Goal: Obtain resource: Download file/media

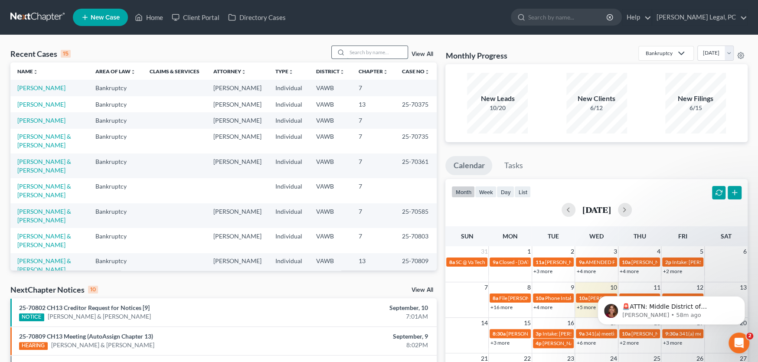
click at [357, 52] on input "search" at bounding box center [377, 52] width 61 height 13
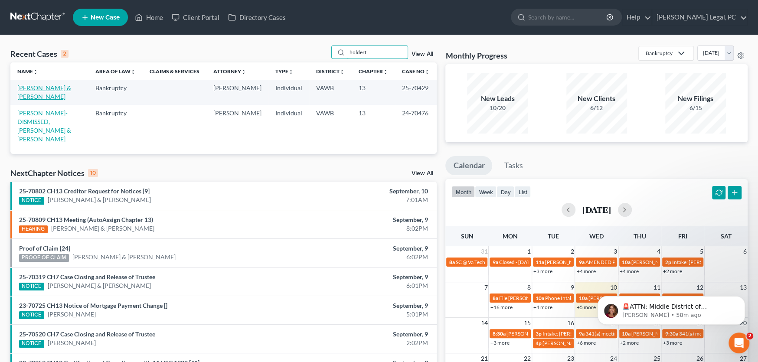
type input "holderf"
click at [60, 87] on link "[PERSON_NAME] & [PERSON_NAME]" at bounding box center [44, 92] width 54 height 16
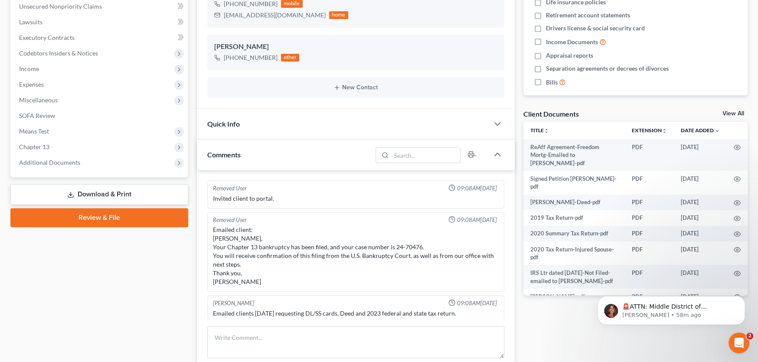
scroll to position [324, 0]
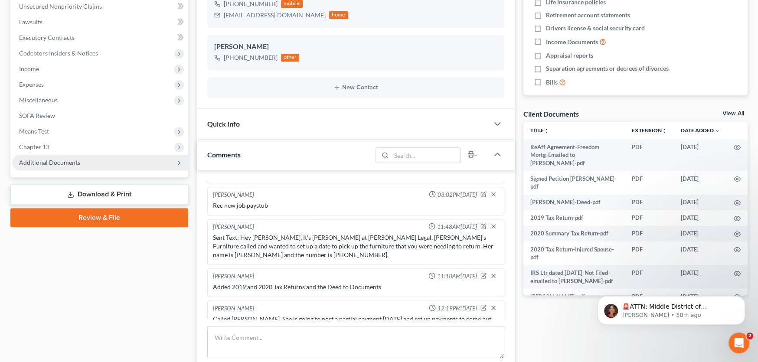
click at [78, 166] on span "Additional Documents" at bounding box center [100, 163] width 176 height 16
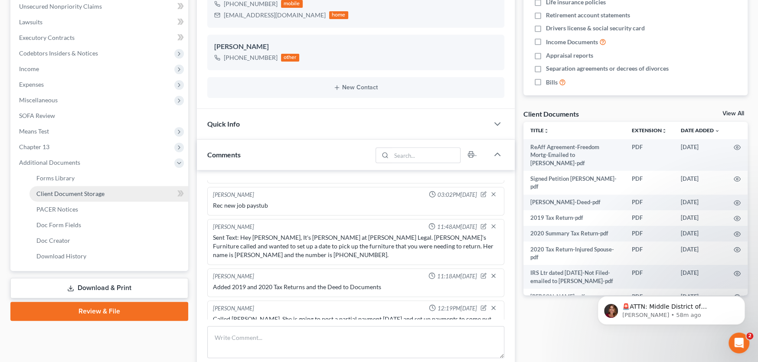
click at [83, 193] on span "Client Document Storage" at bounding box center [70, 193] width 68 height 7
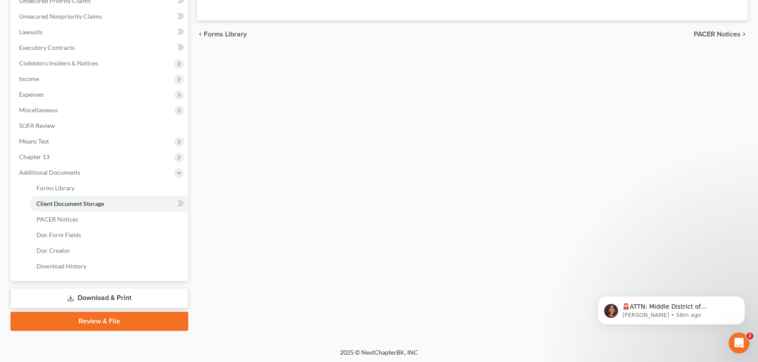
scroll to position [112, 0]
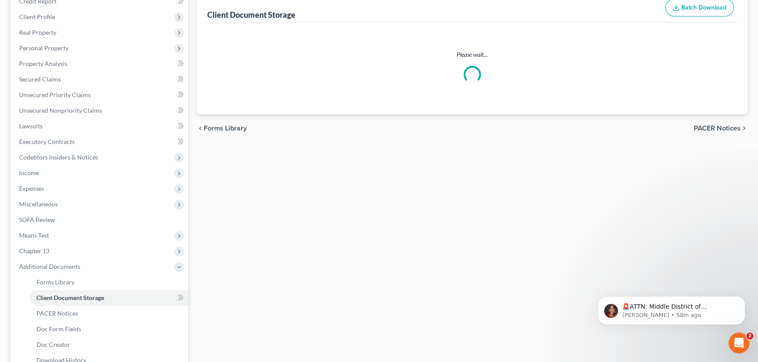
select select "0"
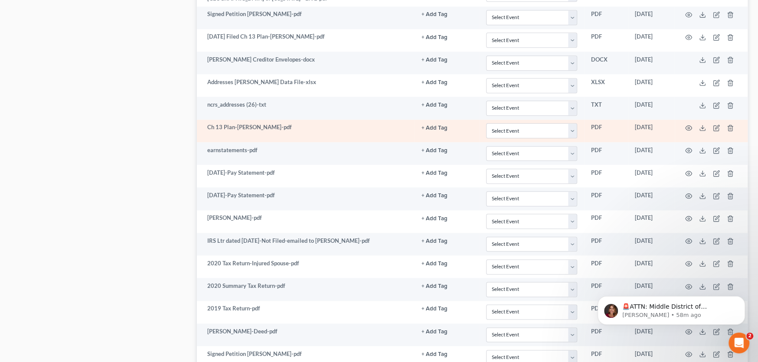
scroll to position [818, 0]
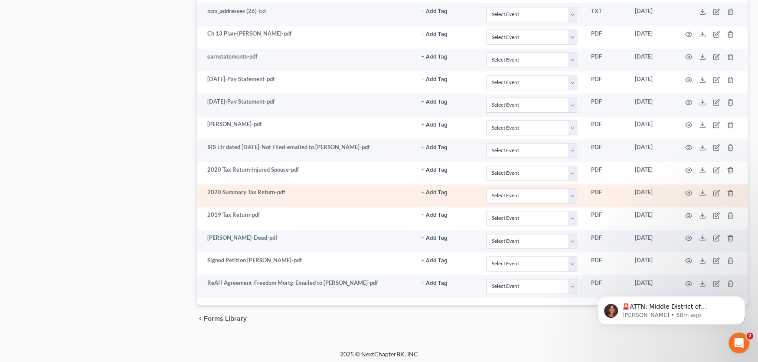
click at [281, 188] on td "2020 Summary Tax Return-pdf" at bounding box center [306, 195] width 218 height 23
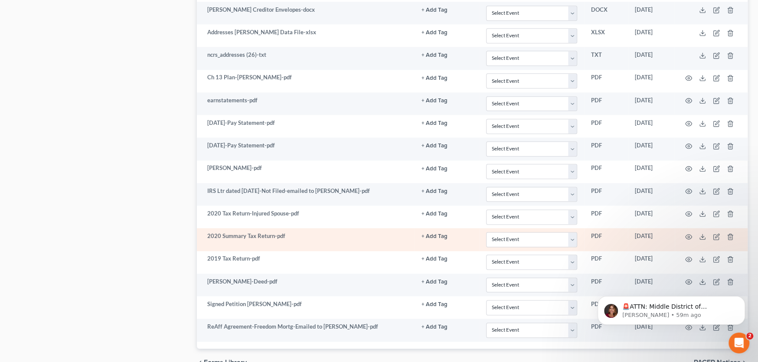
scroll to position [775, 0]
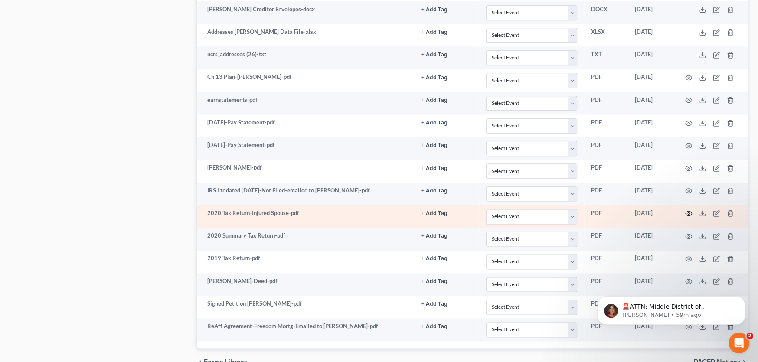
click at [690, 211] on icon "button" at bounding box center [689, 213] width 7 height 5
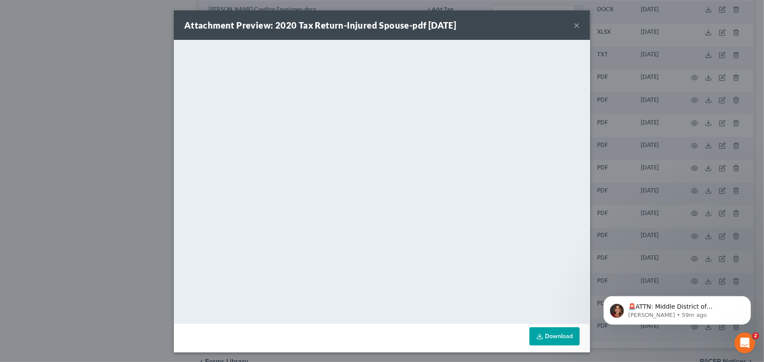
click at [574, 23] on button "×" at bounding box center [577, 25] width 6 height 10
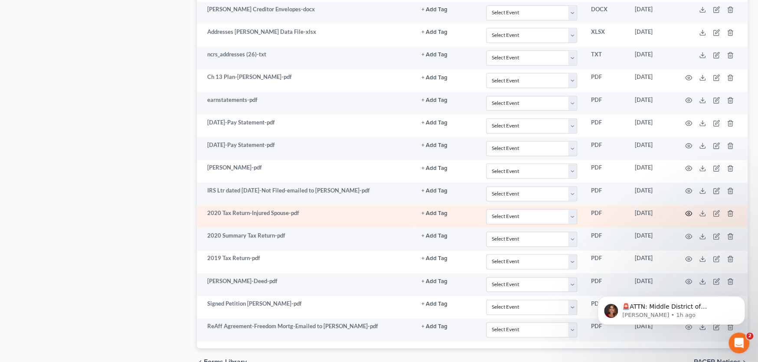
click at [689, 213] on circle "button" at bounding box center [689, 214] width 2 height 2
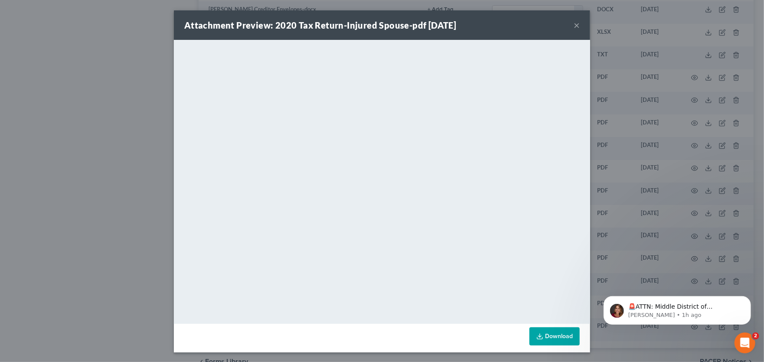
click at [575, 24] on button "×" at bounding box center [577, 25] width 6 height 10
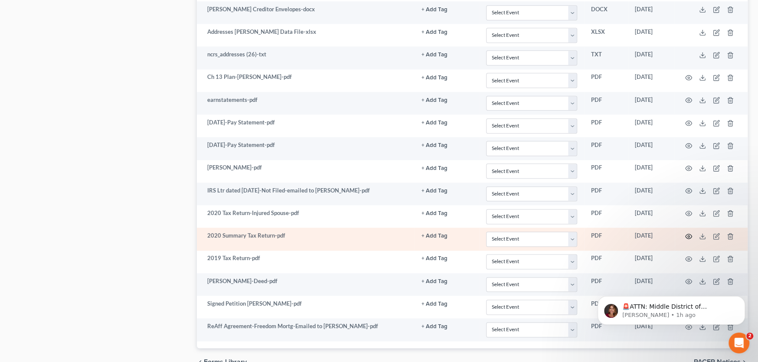
click at [689, 233] on icon "button" at bounding box center [688, 236] width 7 height 7
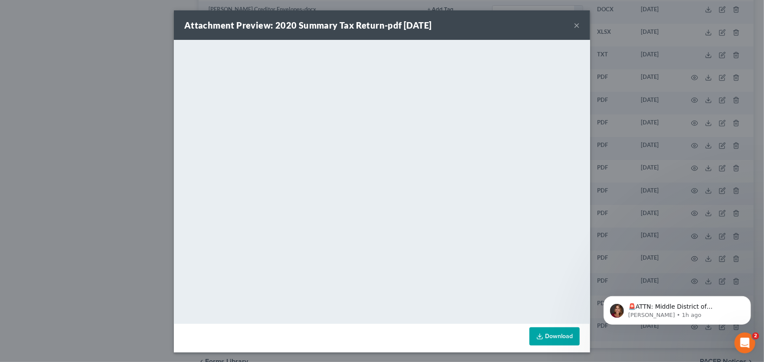
click at [549, 337] on link "Download" at bounding box center [555, 336] width 50 height 18
click at [576, 24] on button "×" at bounding box center [577, 25] width 6 height 10
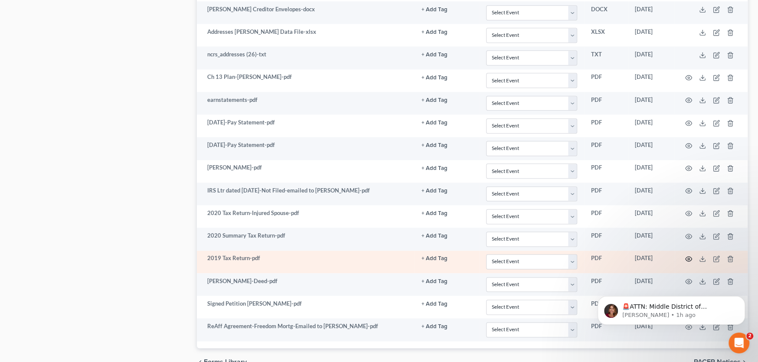
click at [687, 257] on icon "button" at bounding box center [688, 258] width 7 height 7
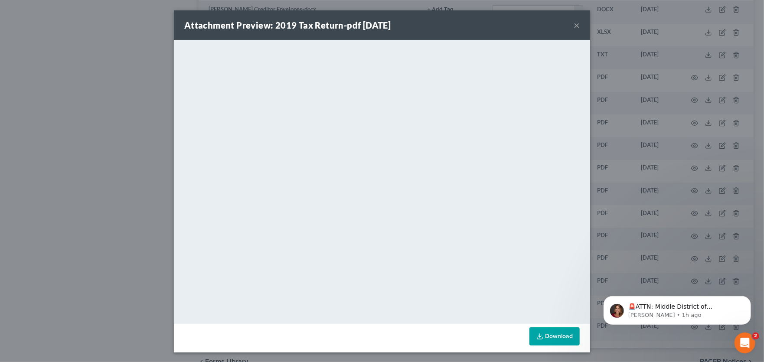
click at [554, 336] on link "Download" at bounding box center [555, 336] width 50 height 18
click at [575, 24] on button "×" at bounding box center [577, 25] width 6 height 10
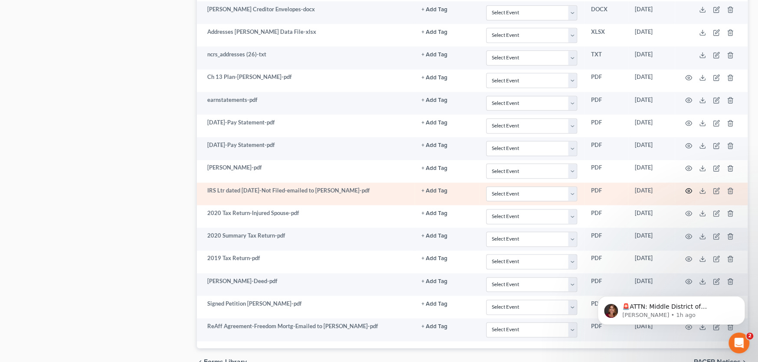
click at [686, 188] on icon "button" at bounding box center [688, 190] width 7 height 7
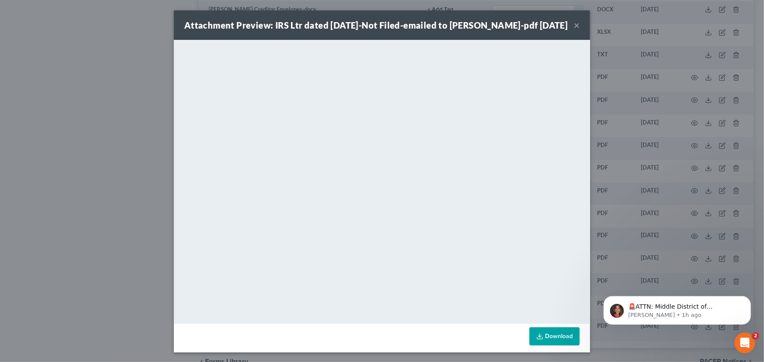
click at [574, 22] on button "×" at bounding box center [577, 25] width 6 height 10
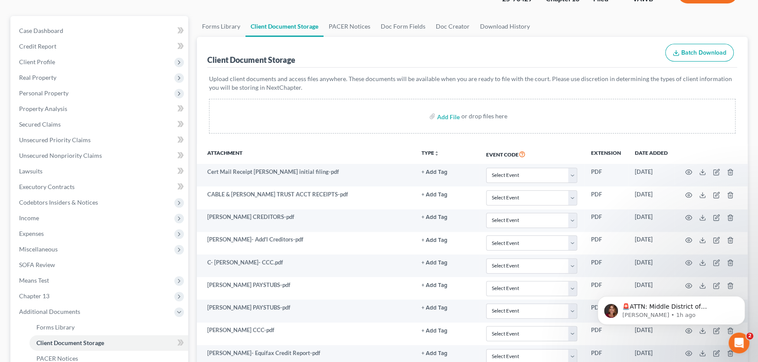
scroll to position [0, 0]
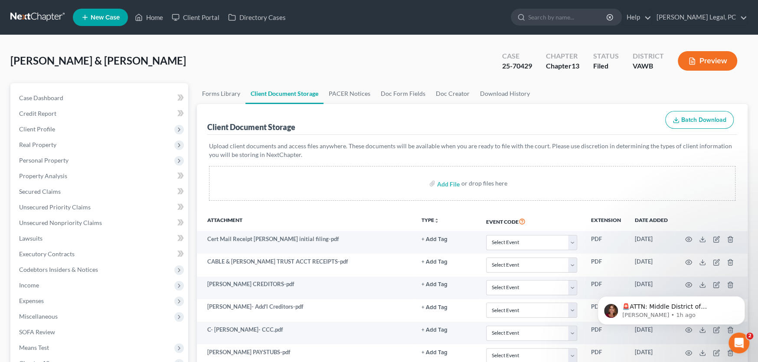
click at [33, 15] on link at bounding box center [38, 18] width 56 height 16
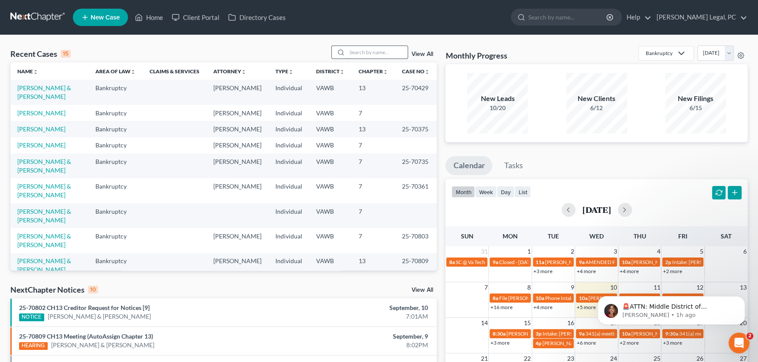
click at [378, 52] on input "search" at bounding box center [377, 52] width 61 height 13
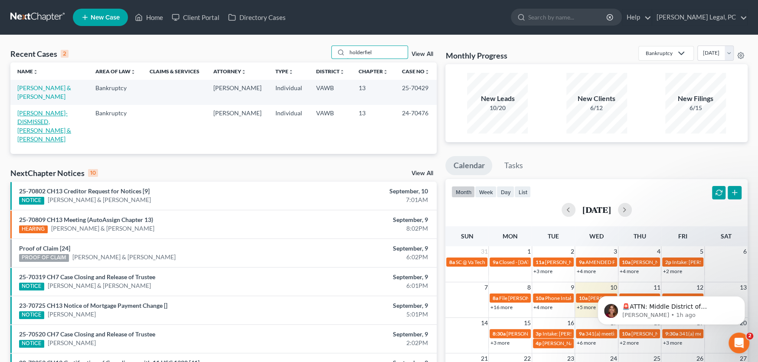
type input "holderfiel"
click at [44, 118] on link "[PERSON_NAME]-DISMISSED, [PERSON_NAME] & [PERSON_NAME]" at bounding box center [44, 125] width 54 height 33
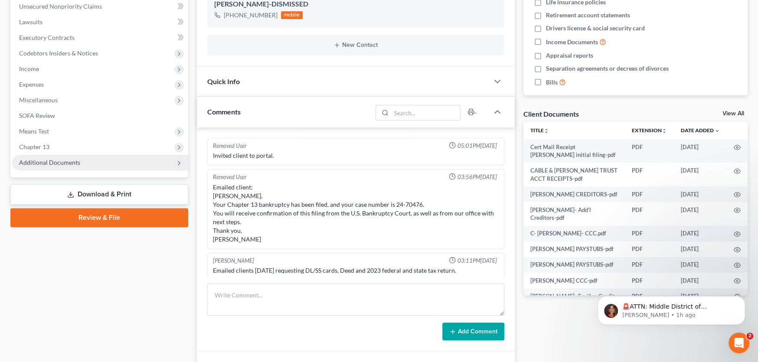
scroll to position [187, 0]
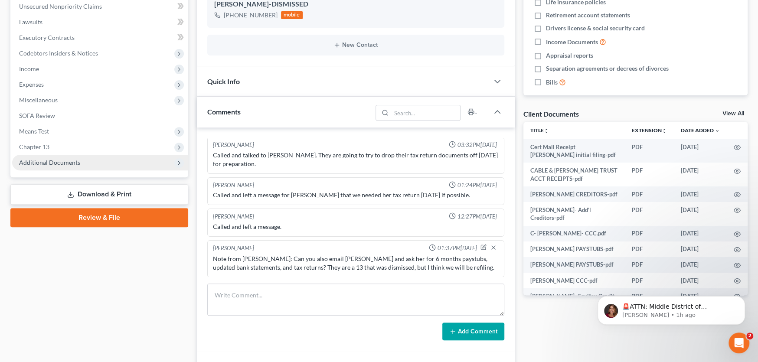
click at [75, 160] on span "Additional Documents" at bounding box center [49, 162] width 61 height 7
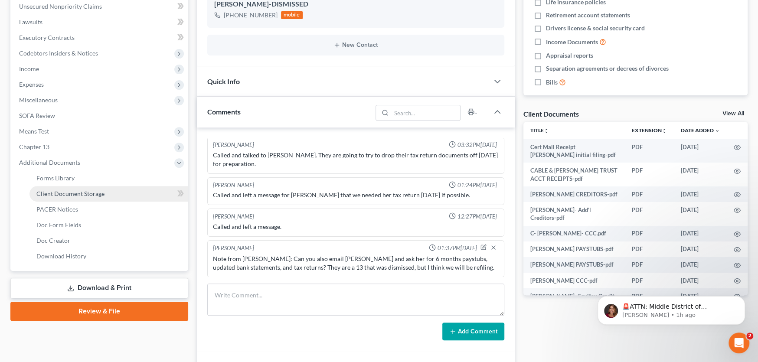
click at [83, 193] on span "Client Document Storage" at bounding box center [70, 193] width 68 height 7
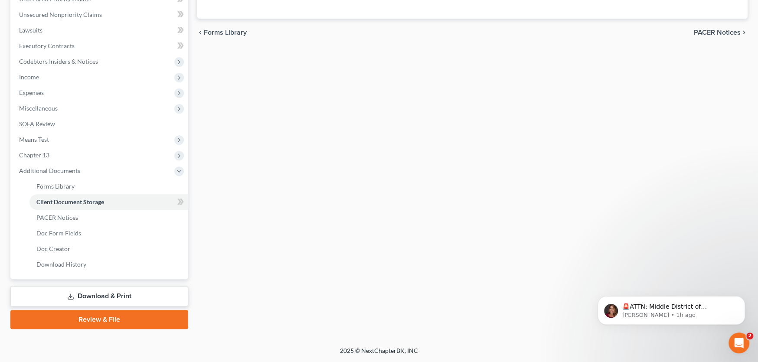
scroll to position [112, 0]
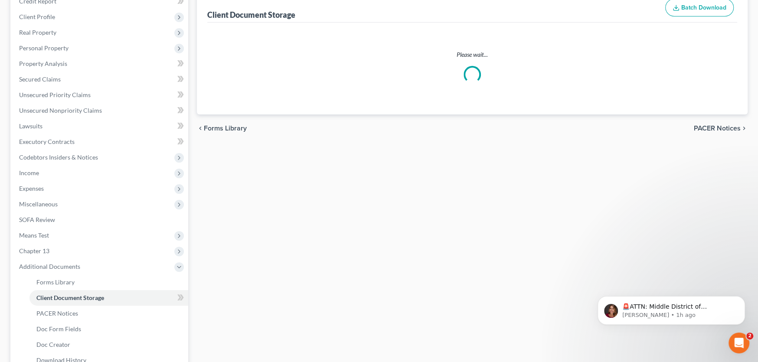
select select "0"
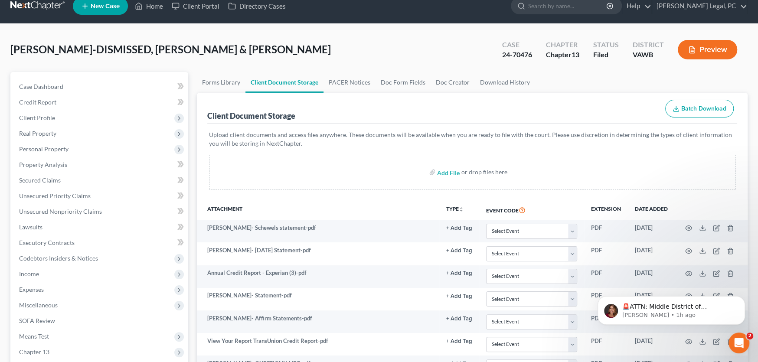
scroll to position [0, 0]
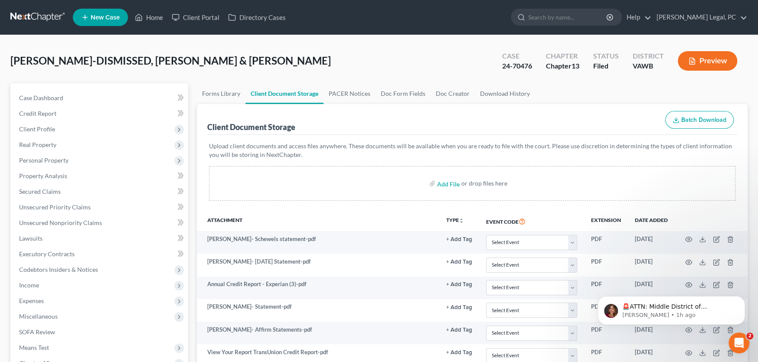
click at [36, 19] on link at bounding box center [38, 18] width 56 height 16
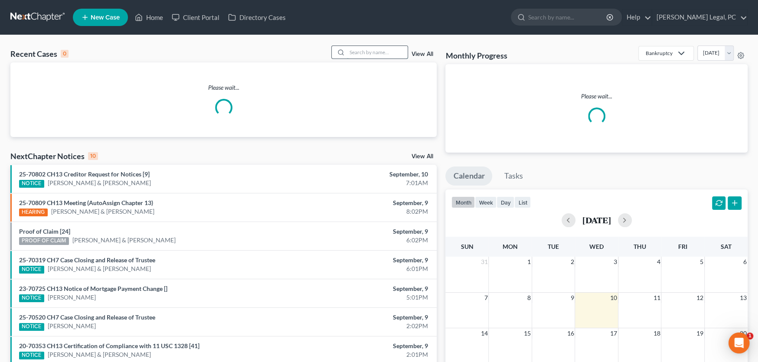
click at [385, 52] on input "search" at bounding box center [377, 52] width 61 height 13
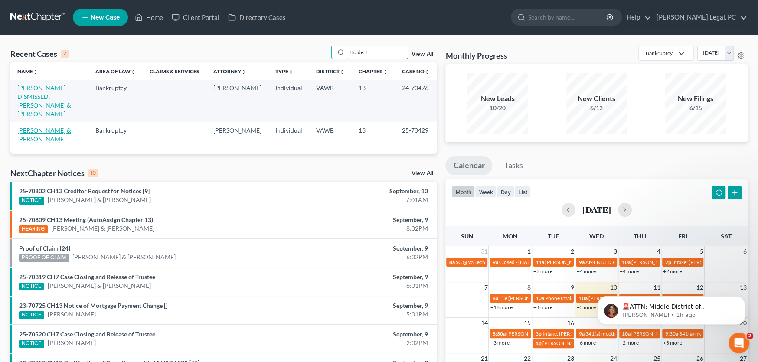
type input "Holderf"
click at [48, 127] on link "[PERSON_NAME] & [PERSON_NAME]" at bounding box center [44, 135] width 54 height 16
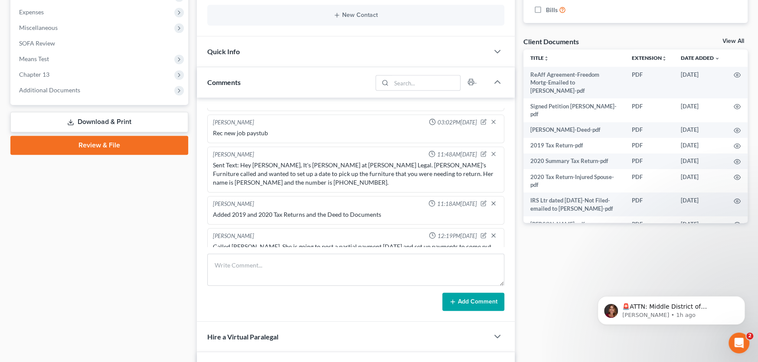
scroll to position [304, 0]
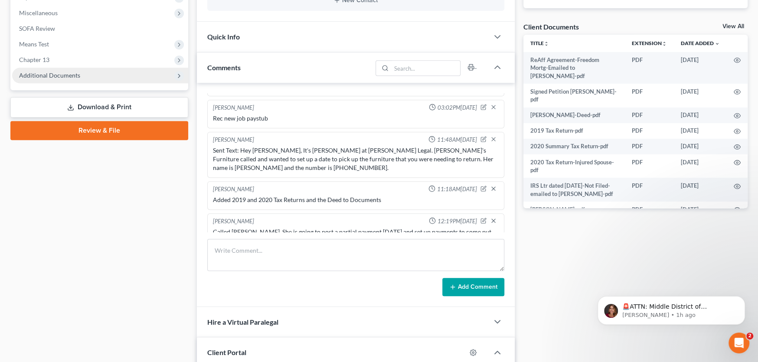
click at [42, 72] on span "Additional Documents" at bounding box center [49, 75] width 61 height 7
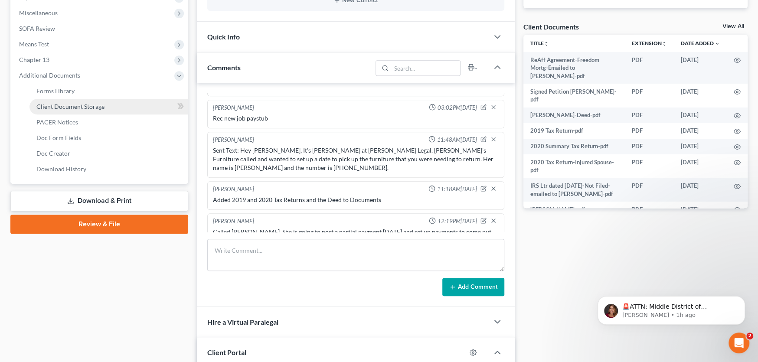
click at [53, 106] on span "Client Document Storage" at bounding box center [70, 106] width 68 height 7
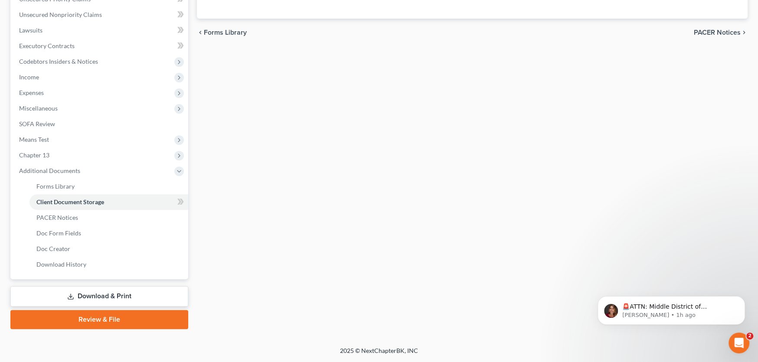
scroll to position [112, 0]
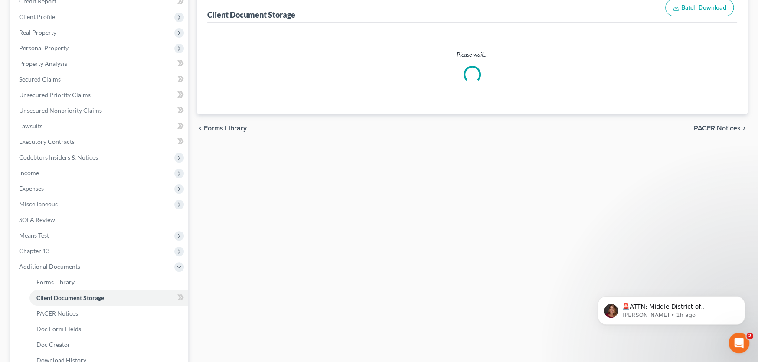
select select "0"
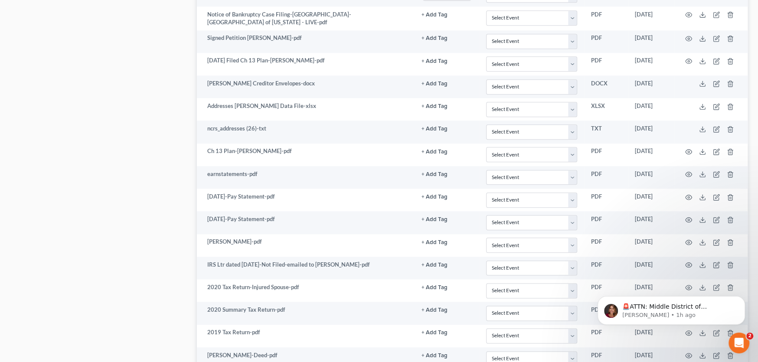
scroll to position [818, 0]
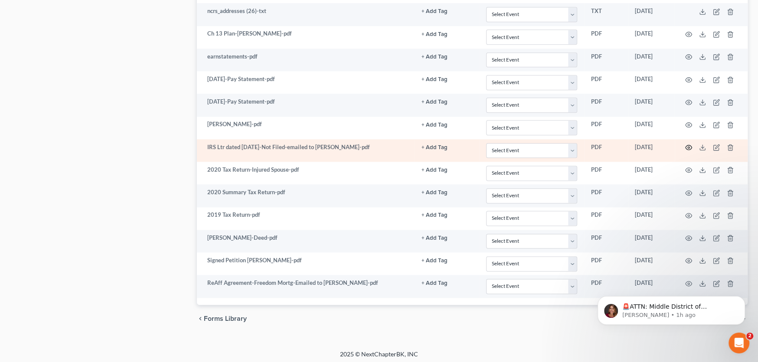
click at [689, 144] on icon "button" at bounding box center [688, 147] width 7 height 7
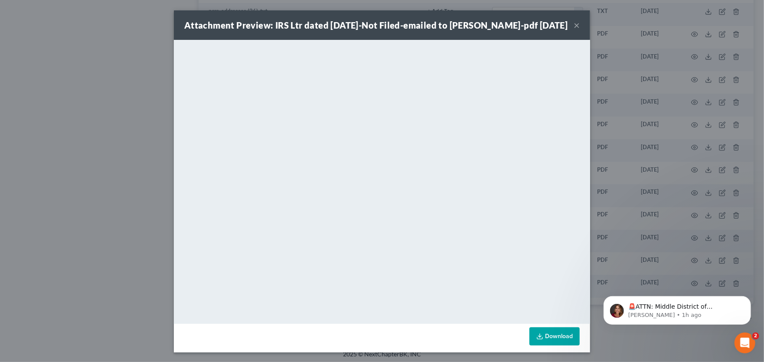
click at [549, 334] on link "Download" at bounding box center [555, 336] width 50 height 18
click at [574, 26] on button "×" at bounding box center [577, 25] width 6 height 10
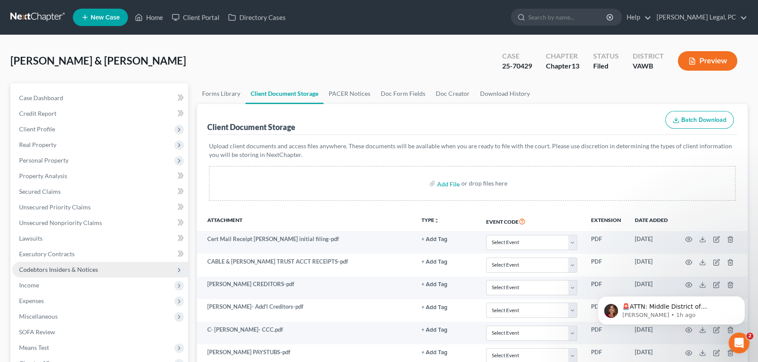
scroll to position [0, 0]
click at [46, 15] on link at bounding box center [38, 18] width 56 height 16
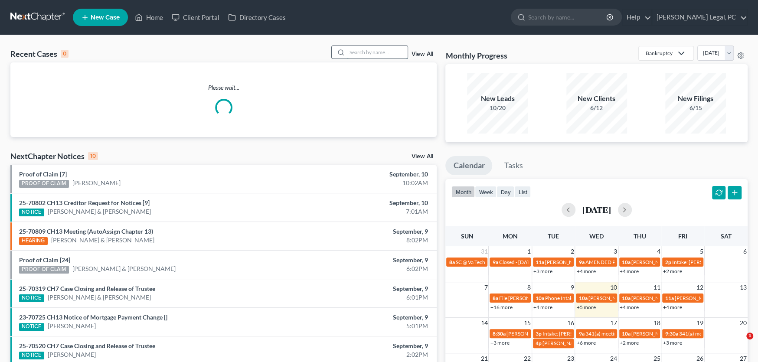
click at [374, 52] on input "search" at bounding box center [377, 52] width 61 height 13
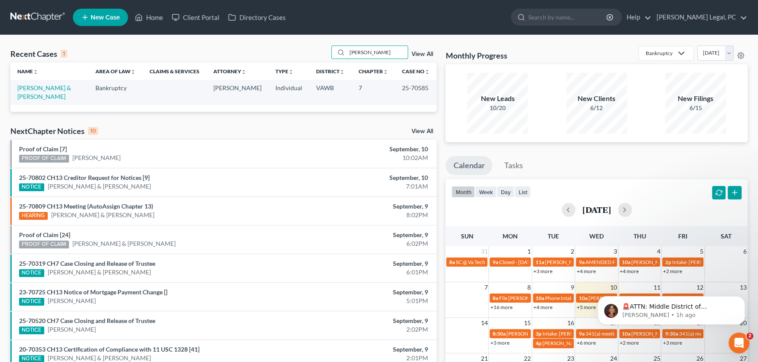
type input "Holladay"
click at [29, 92] on td "[PERSON_NAME] & [PERSON_NAME]" at bounding box center [49, 92] width 78 height 25
click at [34, 89] on link "[PERSON_NAME] & [PERSON_NAME]" at bounding box center [44, 92] width 54 height 16
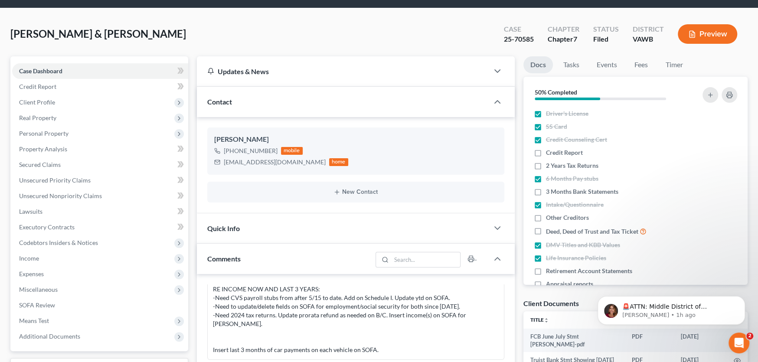
scroll to position [216, 0]
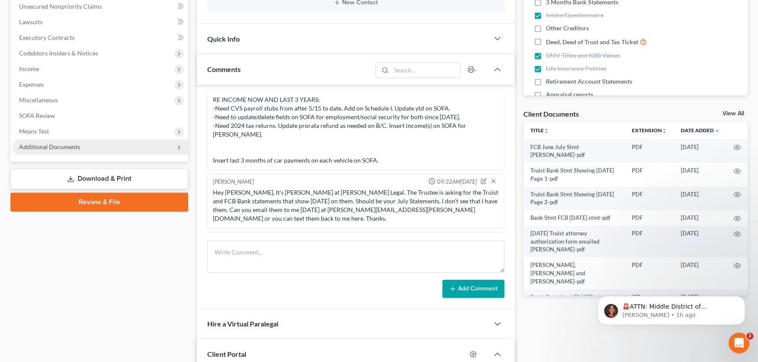
click at [31, 145] on span "Additional Documents" at bounding box center [49, 146] width 61 height 7
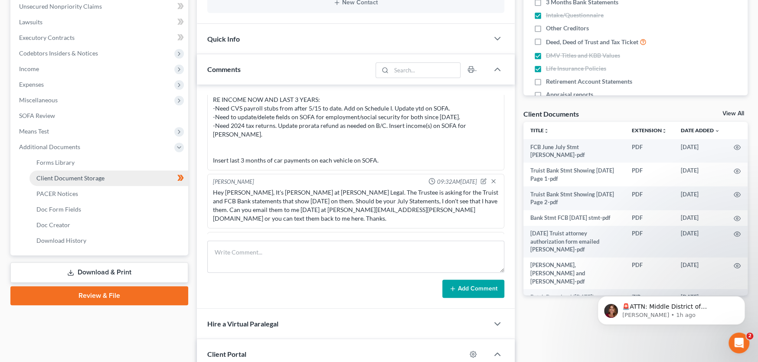
click at [63, 180] on span "Client Document Storage" at bounding box center [70, 177] width 68 height 7
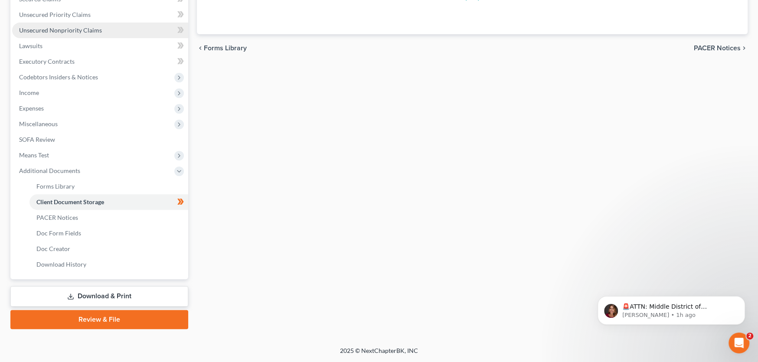
scroll to position [97, 0]
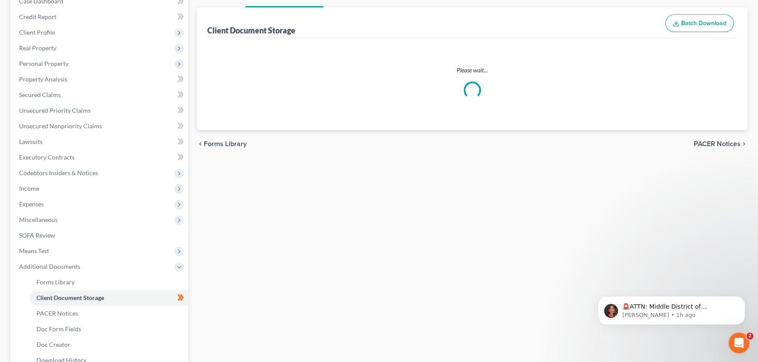
select select "0"
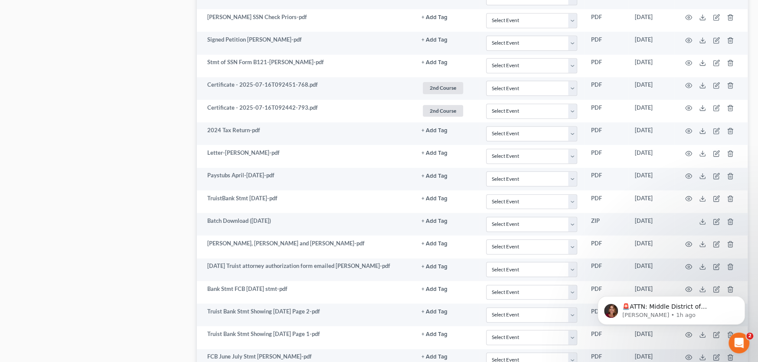
scroll to position [681, 0]
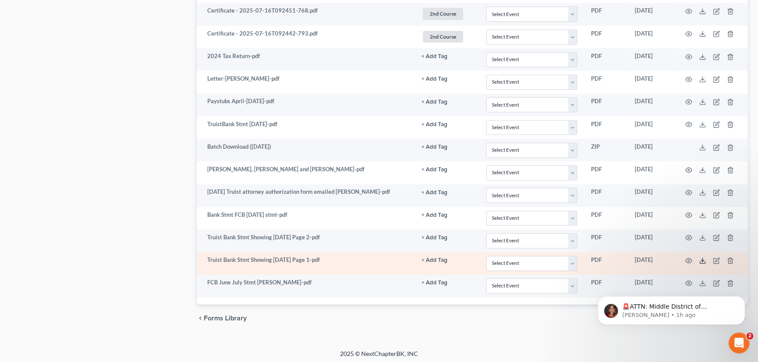
click at [702, 257] on icon at bounding box center [702, 260] width 7 height 7
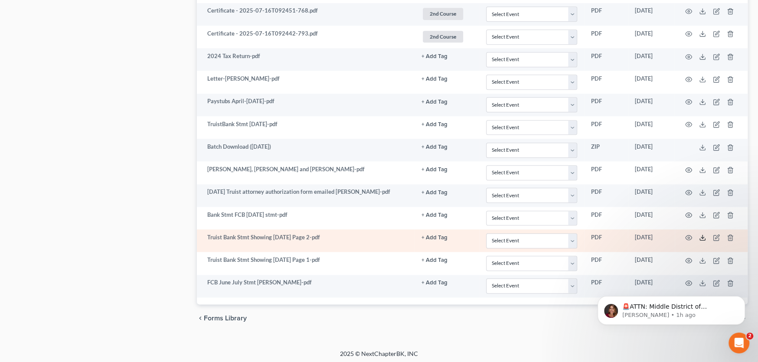
click at [701, 234] on icon at bounding box center [702, 237] width 7 height 7
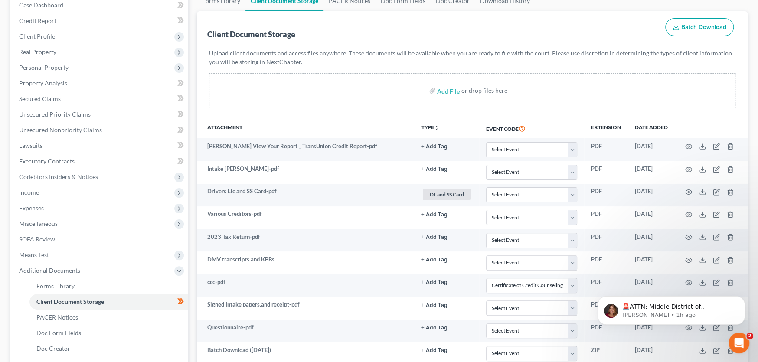
scroll to position [0, 0]
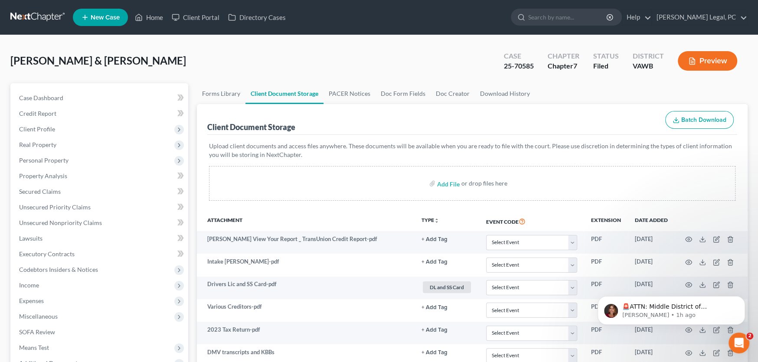
select select "0"
click at [50, 14] on link at bounding box center [38, 18] width 56 height 16
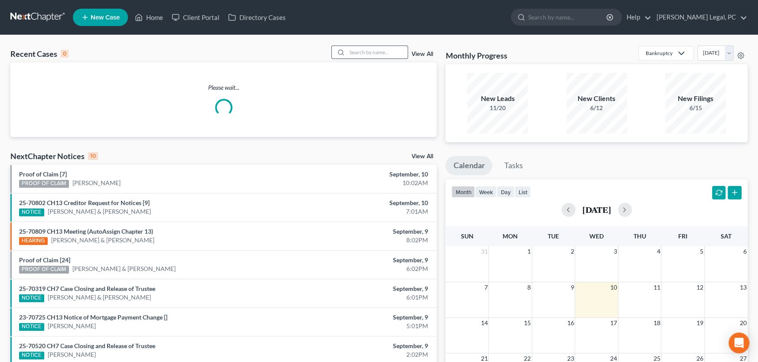
click at [372, 55] on input "search" at bounding box center [377, 52] width 61 height 13
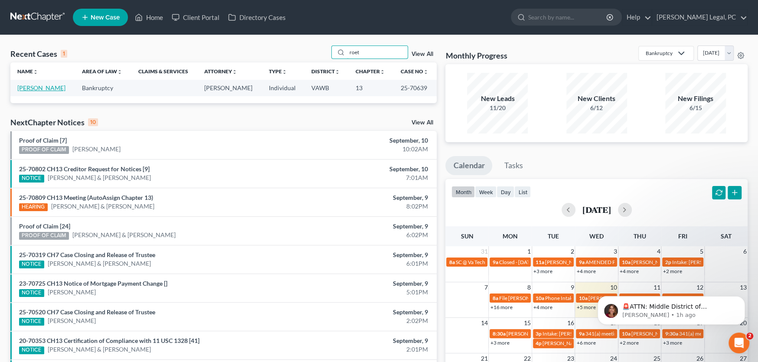
type input "roet"
click at [30, 90] on link "[PERSON_NAME]" at bounding box center [41, 87] width 48 height 7
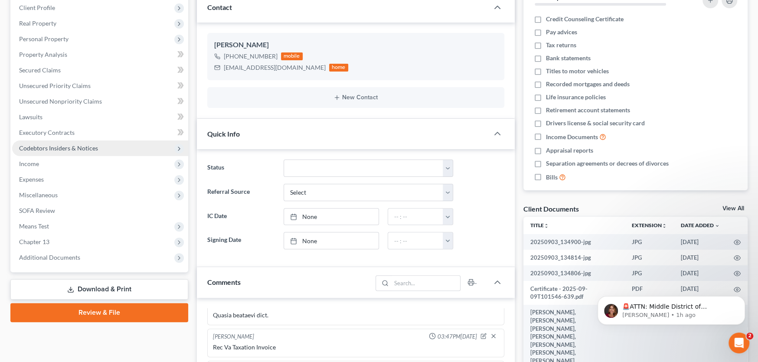
scroll to position [130, 0]
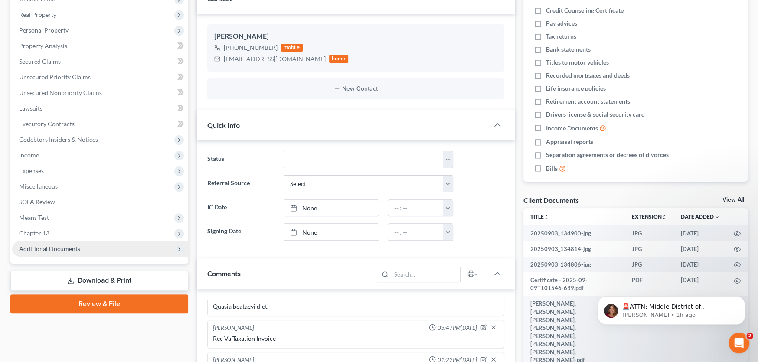
click at [63, 248] on span "Additional Documents" at bounding box center [49, 248] width 61 height 7
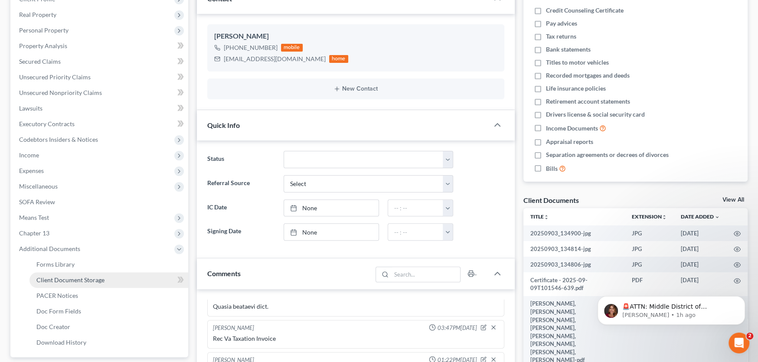
click at [59, 279] on span "Client Document Storage" at bounding box center [70, 279] width 68 height 7
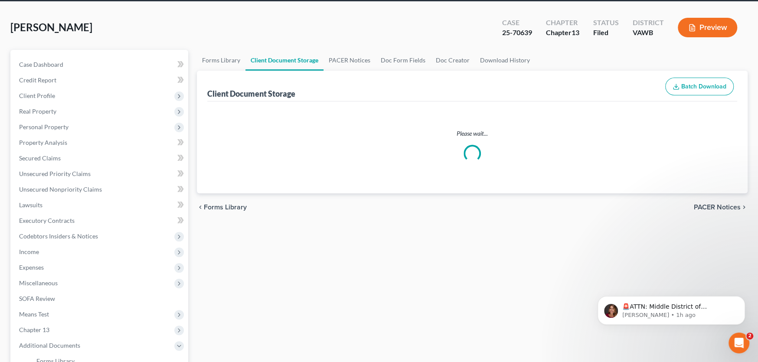
scroll to position [3, 0]
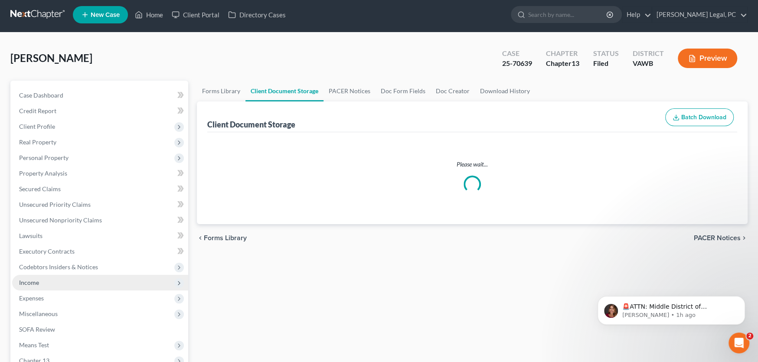
select select "0"
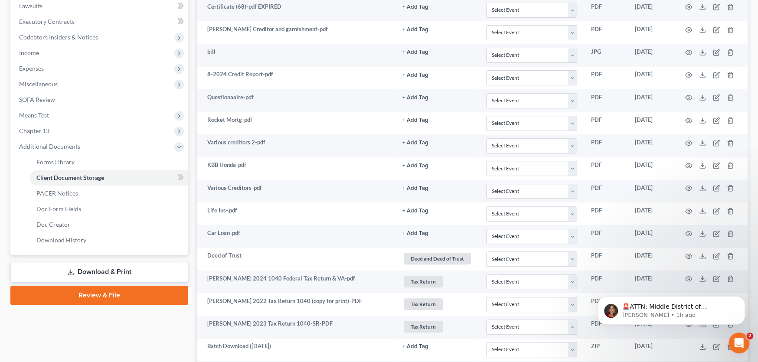
scroll to position [162, 0]
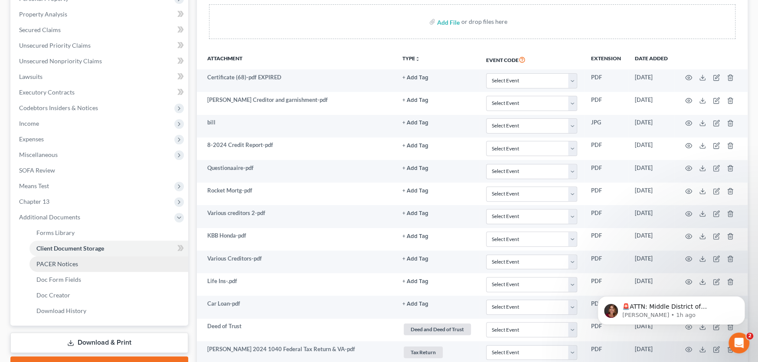
click at [59, 265] on span "PACER Notices" at bounding box center [57, 263] width 42 height 7
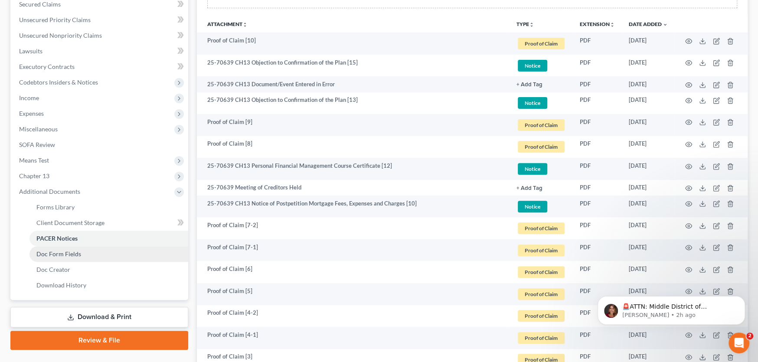
scroll to position [203, 0]
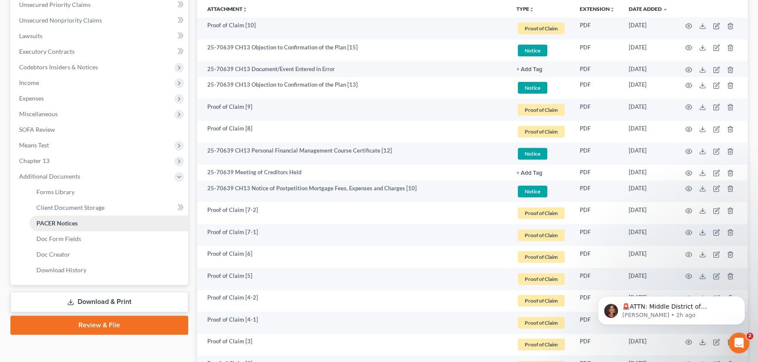
click at [65, 220] on span "PACER Notices" at bounding box center [56, 222] width 41 height 7
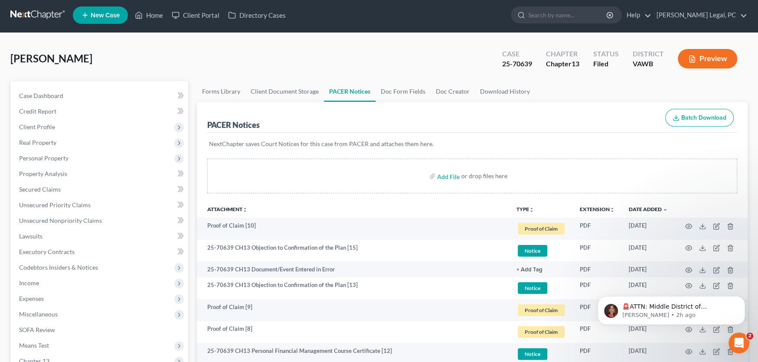
scroll to position [0, 0]
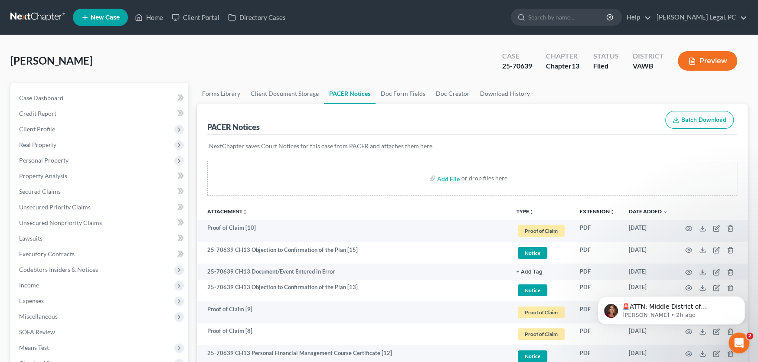
drag, startPoint x: 203, startPoint y: 0, endPoint x: 508, endPoint y: 19, distance: 305.5
click at [508, 19] on ul "New Case Home Client Portal Directory Cases - No Result - See all results Or Pr…" at bounding box center [410, 17] width 675 height 23
click at [14, 19] on link at bounding box center [38, 18] width 56 height 16
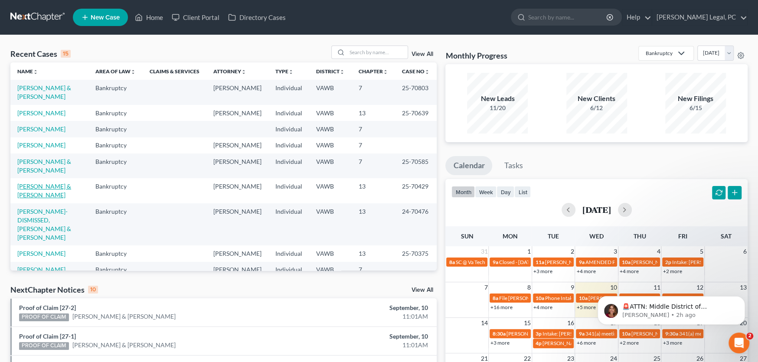
click at [60, 186] on link "[PERSON_NAME] & [PERSON_NAME]" at bounding box center [44, 191] width 54 height 16
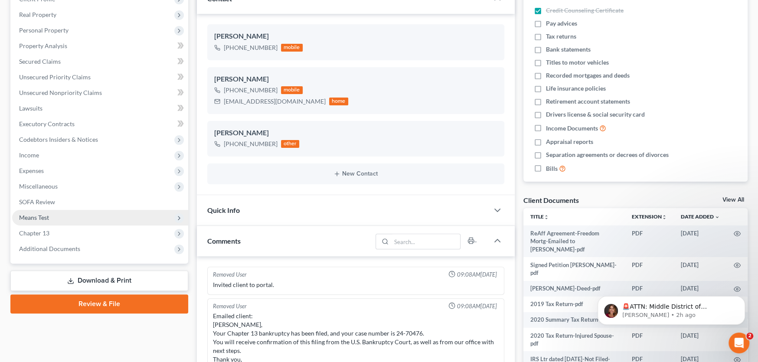
scroll to position [324, 0]
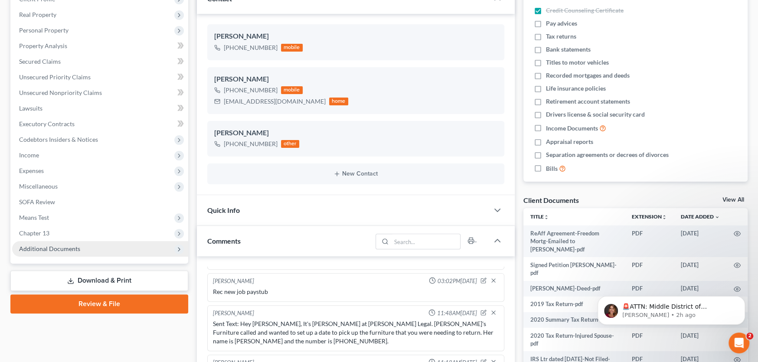
click at [65, 243] on span "Additional Documents" at bounding box center [100, 249] width 176 height 16
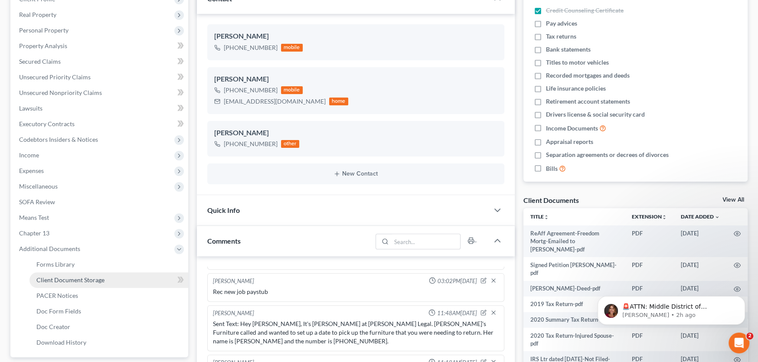
click at [79, 272] on link "Client Document Storage" at bounding box center [108, 280] width 159 height 16
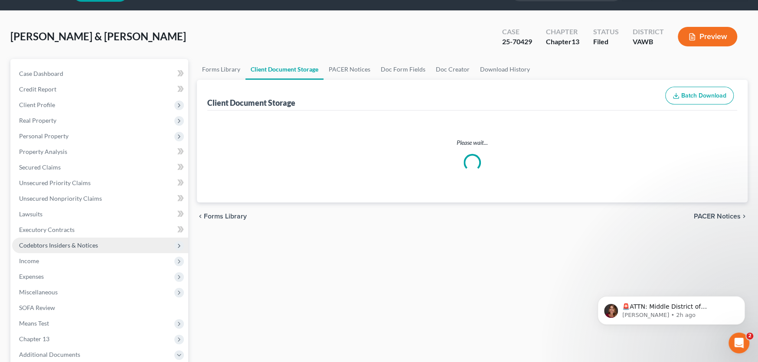
scroll to position [3, 0]
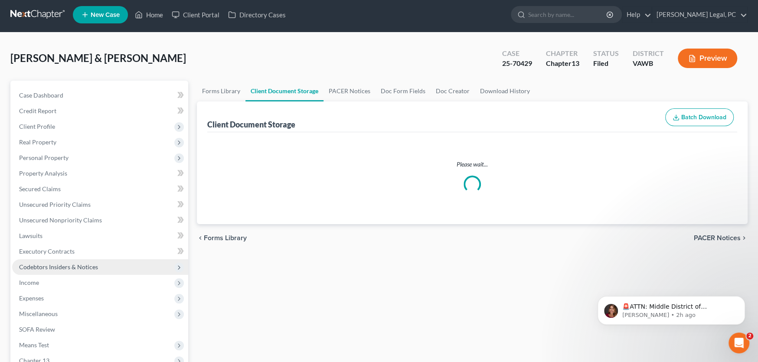
select select "0"
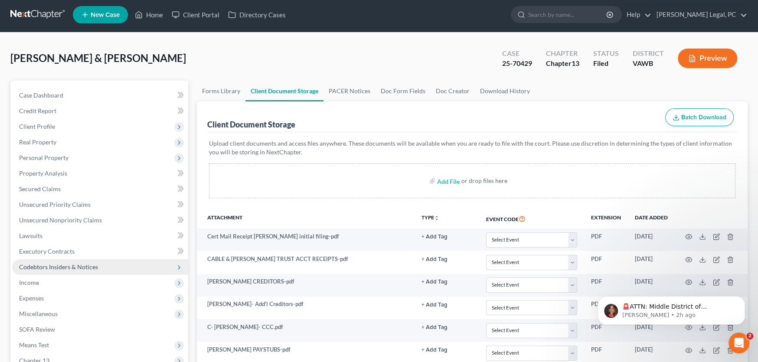
scroll to position [0, 0]
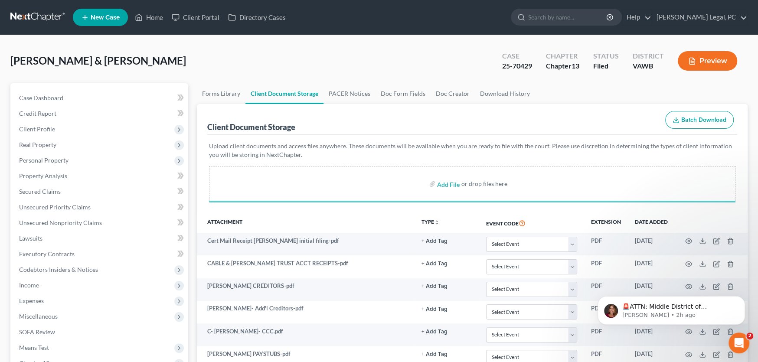
select select "0"
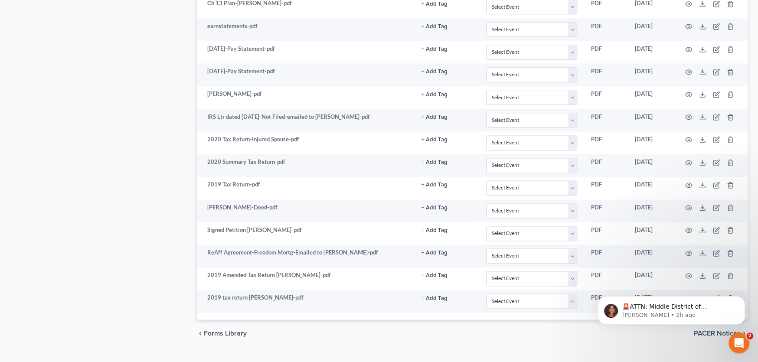
scroll to position [864, 0]
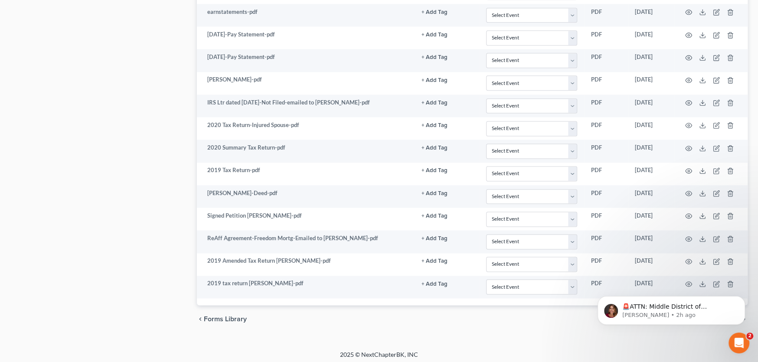
select select "0"
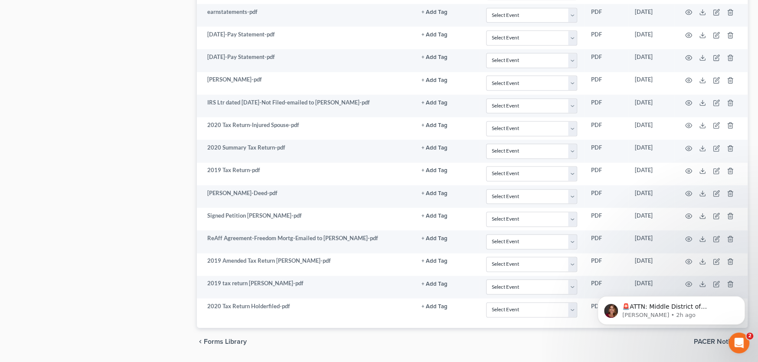
select select "0"
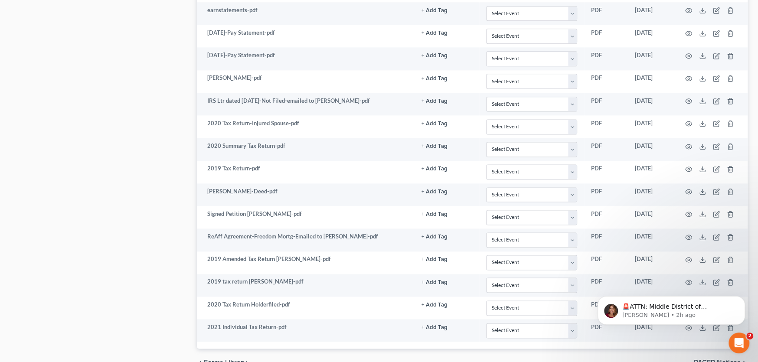
select select "0"
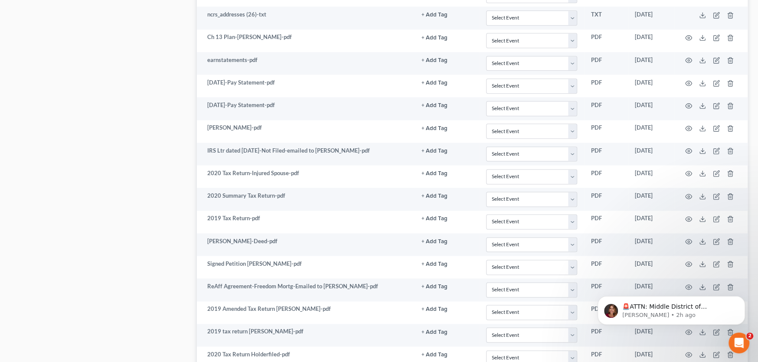
scroll to position [932, 0]
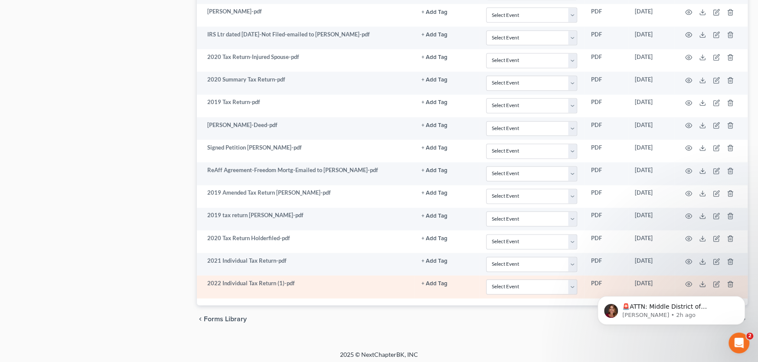
select select "0"
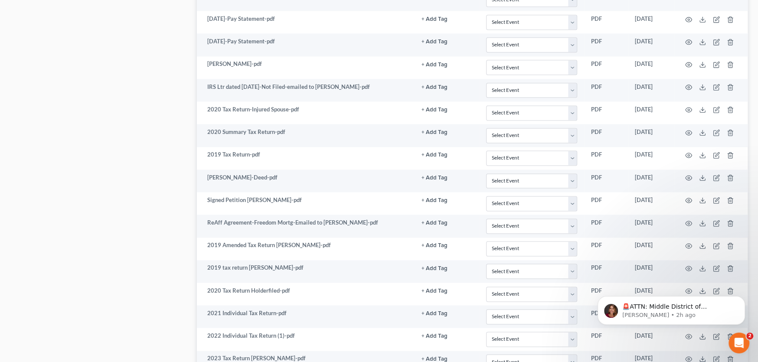
scroll to position [955, 0]
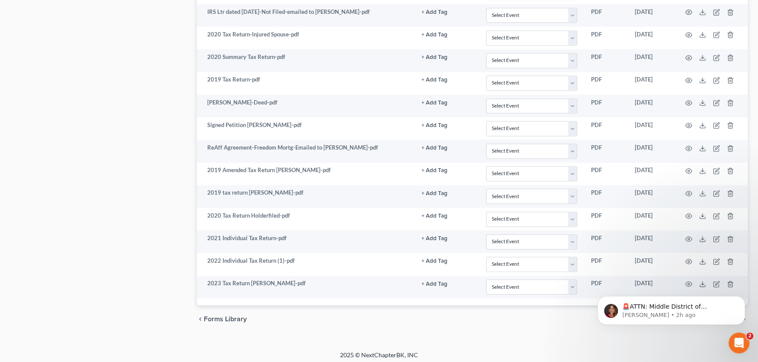
select select "0"
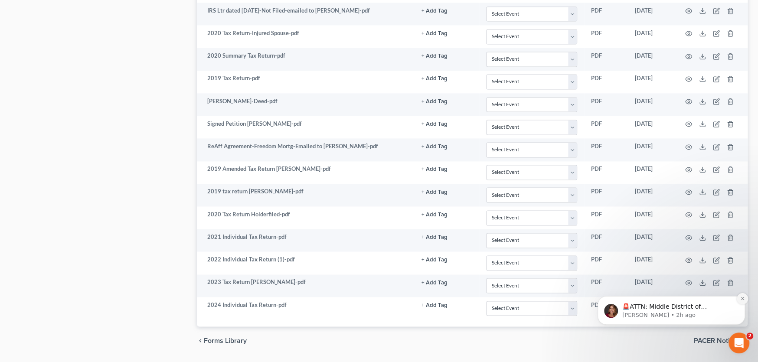
click at [742, 299] on icon "Dismiss notification" at bounding box center [742, 298] width 5 height 5
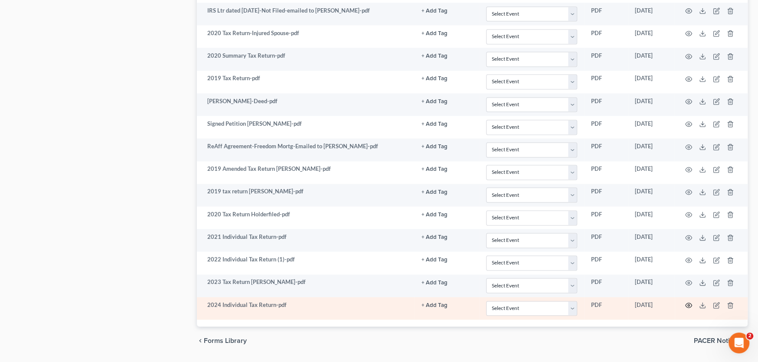
click at [688, 302] on icon "button" at bounding box center [688, 305] width 7 height 7
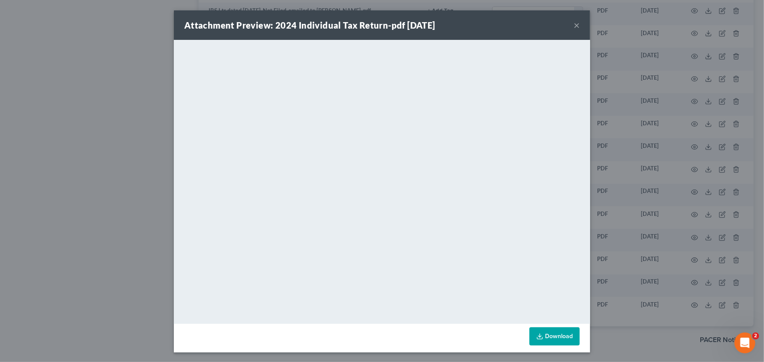
click at [574, 24] on button "×" at bounding box center [577, 25] width 6 height 10
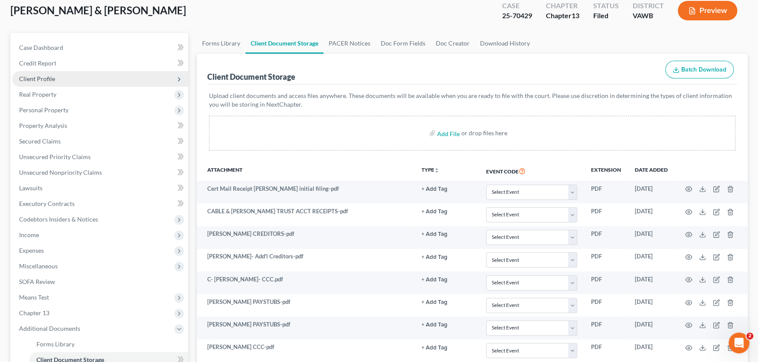
scroll to position [0, 0]
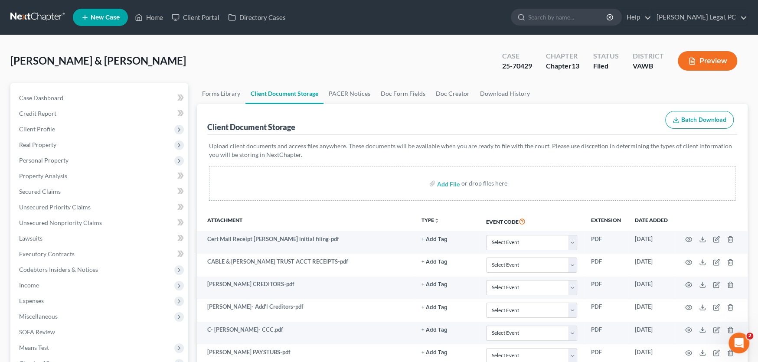
click at [33, 15] on link at bounding box center [38, 18] width 56 height 16
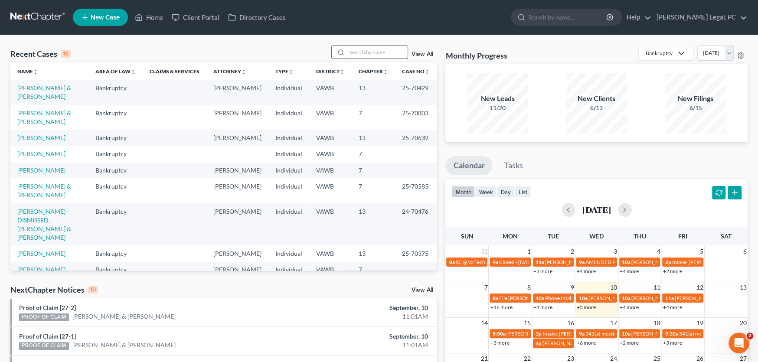
click at [360, 48] on input "search" at bounding box center [377, 52] width 61 height 13
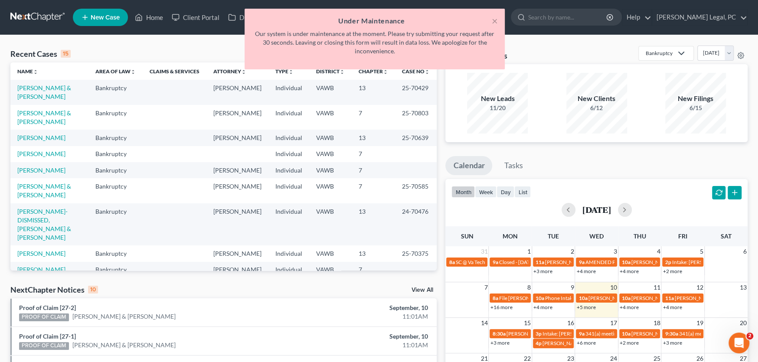
type input "mcder"
click at [189, 52] on div "× Under Maintenance Our system is under maintenance at the moment. Please try s…" at bounding box center [375, 41] width 758 height 65
